Goal: Task Accomplishment & Management: Manage account settings

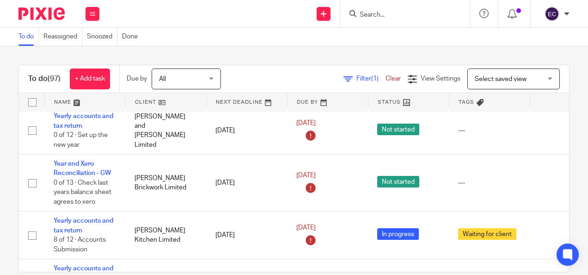
scroll to position [46, 0]
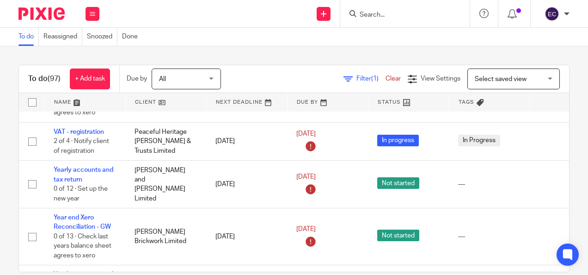
click at [66, 102] on link at bounding box center [85, 102] width 80 height 18
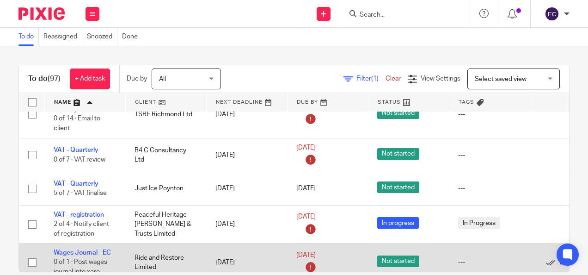
scroll to position [2266, 0]
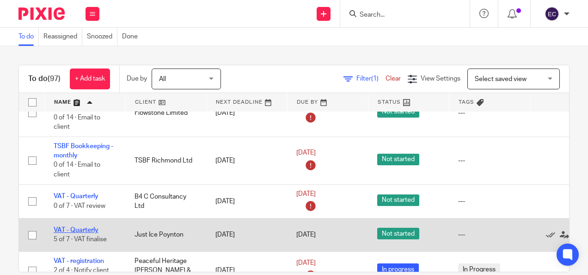
click at [84, 227] on link "VAT - Quarterly" at bounding box center [76, 230] width 45 height 6
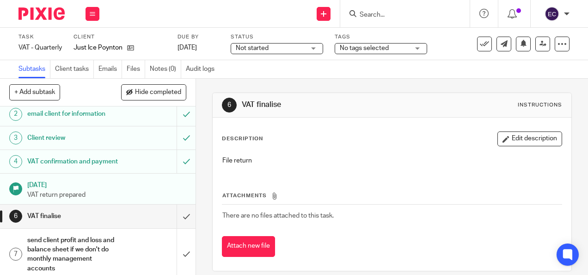
scroll to position [42, 0]
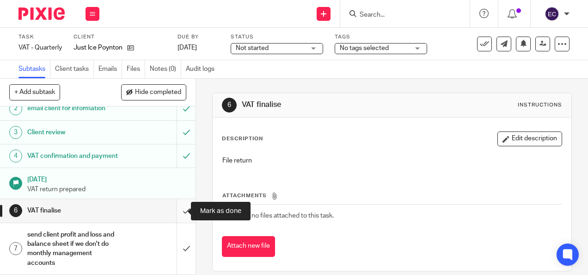
click at [175, 213] on input "submit" at bounding box center [98, 210] width 196 height 23
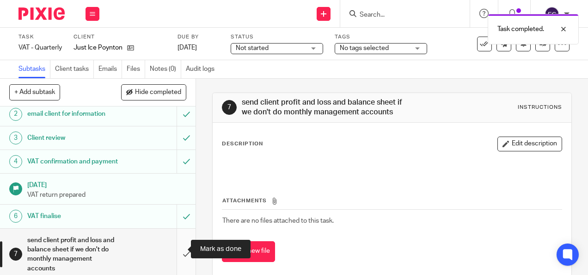
scroll to position [42, 0]
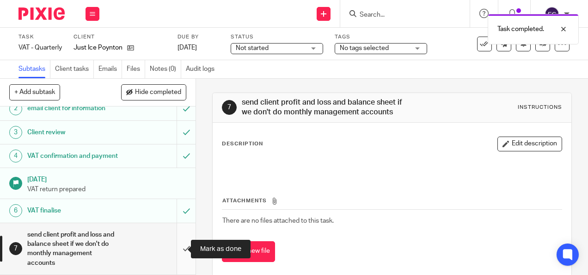
click at [174, 250] on input "submit" at bounding box center [98, 248] width 196 height 51
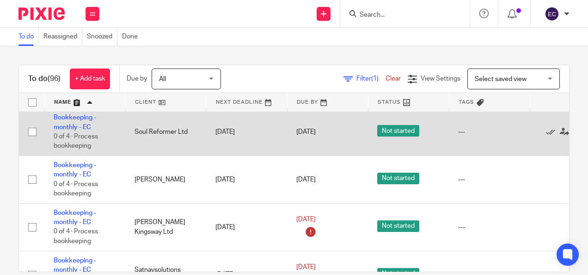
scroll to position [92, 0]
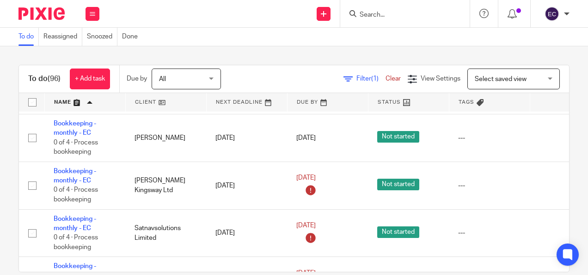
click at [373, 14] on input "Search" at bounding box center [400, 15] width 83 height 8
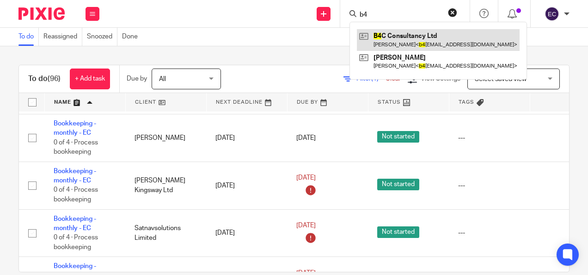
type input "b4"
click at [393, 41] on link at bounding box center [438, 39] width 163 height 21
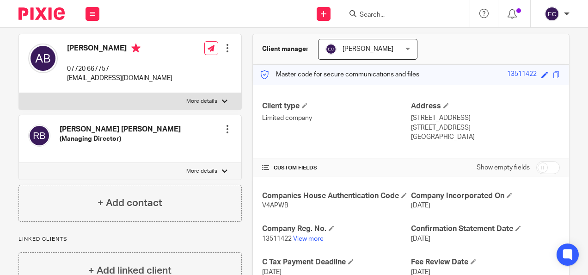
scroll to position [36, 0]
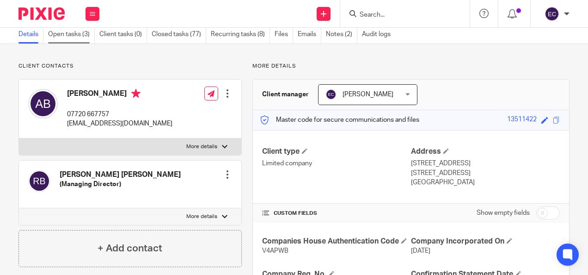
click at [69, 34] on link "Open tasks (3)" at bounding box center [71, 34] width 47 height 18
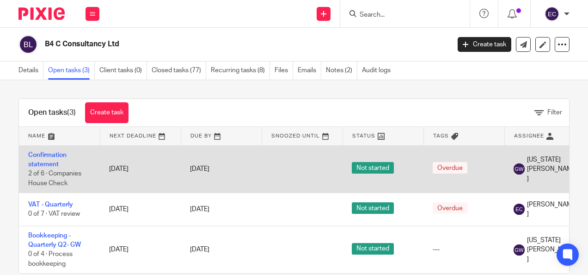
scroll to position [24, 0]
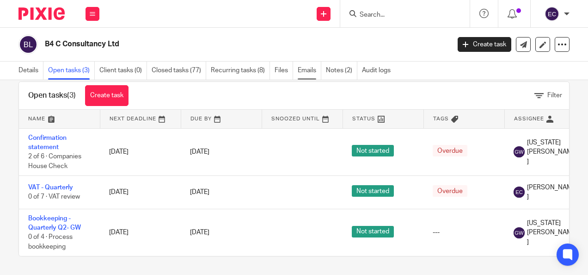
click at [301, 74] on link "Emails" at bounding box center [310, 70] width 24 height 18
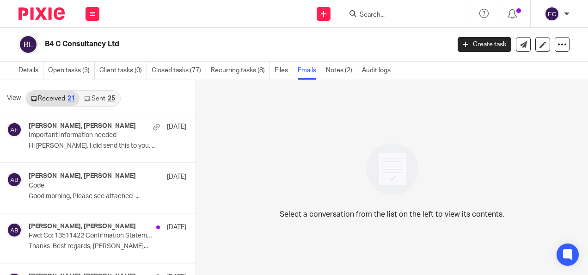
scroll to position [866, 0]
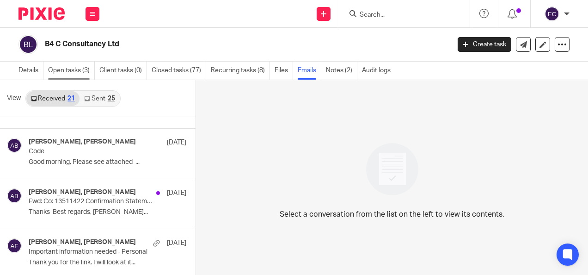
click at [71, 70] on link "Open tasks (3)" at bounding box center [71, 70] width 47 height 18
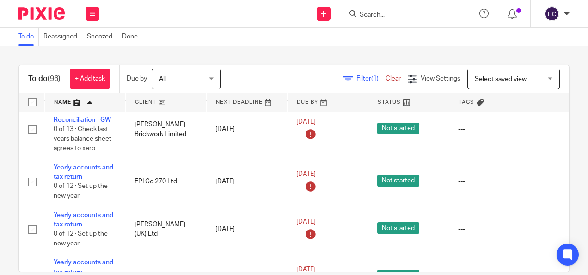
scroll to position [3144, 0]
